Goal: Task Accomplishment & Management: Manage account settings

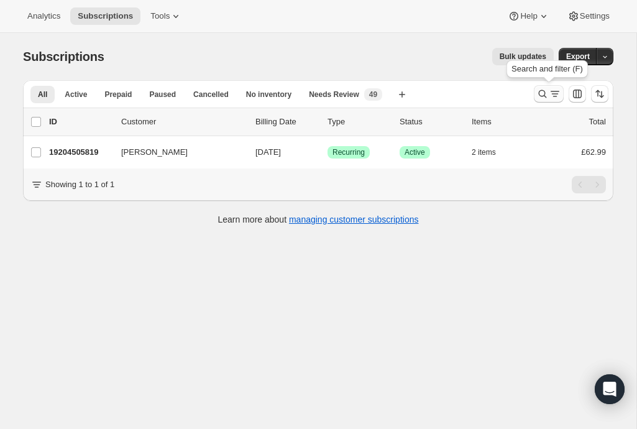
click at [550, 96] on icon "Search and filter results" at bounding box center [554, 94] width 12 height 12
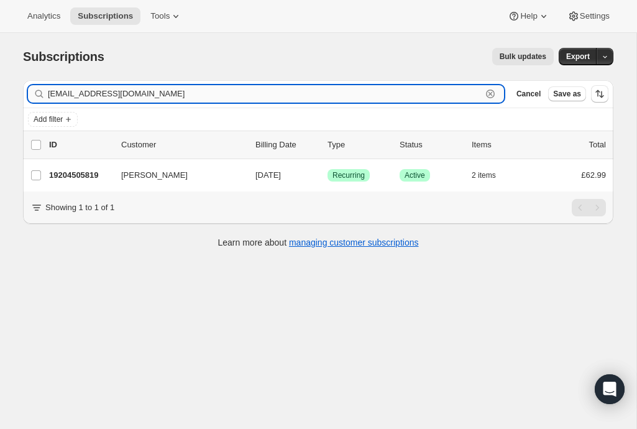
paste input "[PERSON_NAME]"
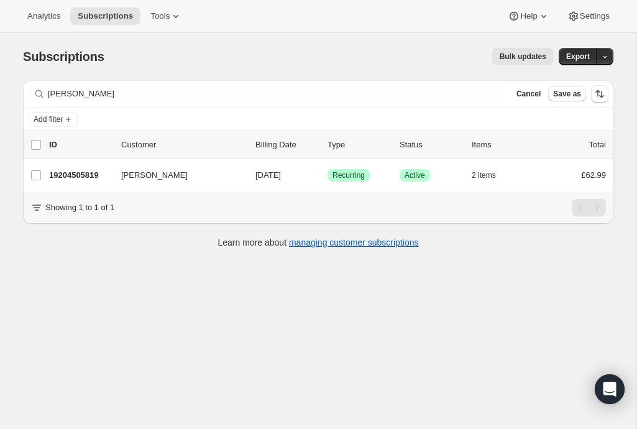
click at [117, 82] on div "Filter subscribers [PERSON_NAME] Clear Cancel Save as" at bounding box center [318, 93] width 590 height 27
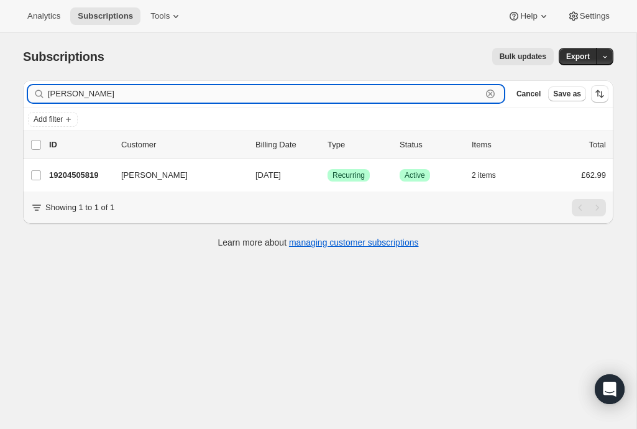
click at [114, 93] on input "[PERSON_NAME]" at bounding box center [265, 93] width 434 height 17
paste input "1 gwash close"
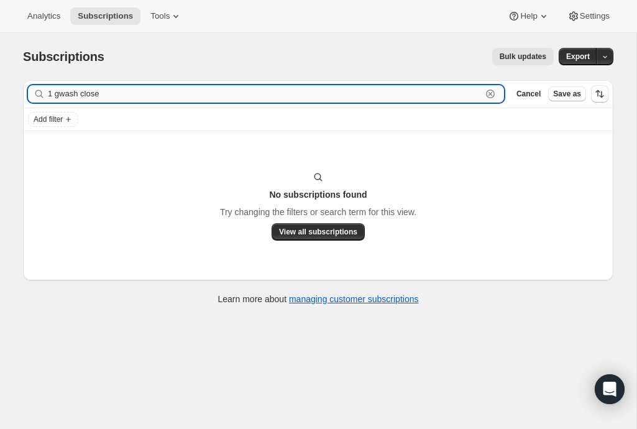
click at [135, 88] on input "1 gwash close" at bounding box center [265, 93] width 434 height 17
paste input "[PHONE_NUMBER]"
type input "[PHONE_NUMBER]"
